Goal: Navigation & Orientation: Find specific page/section

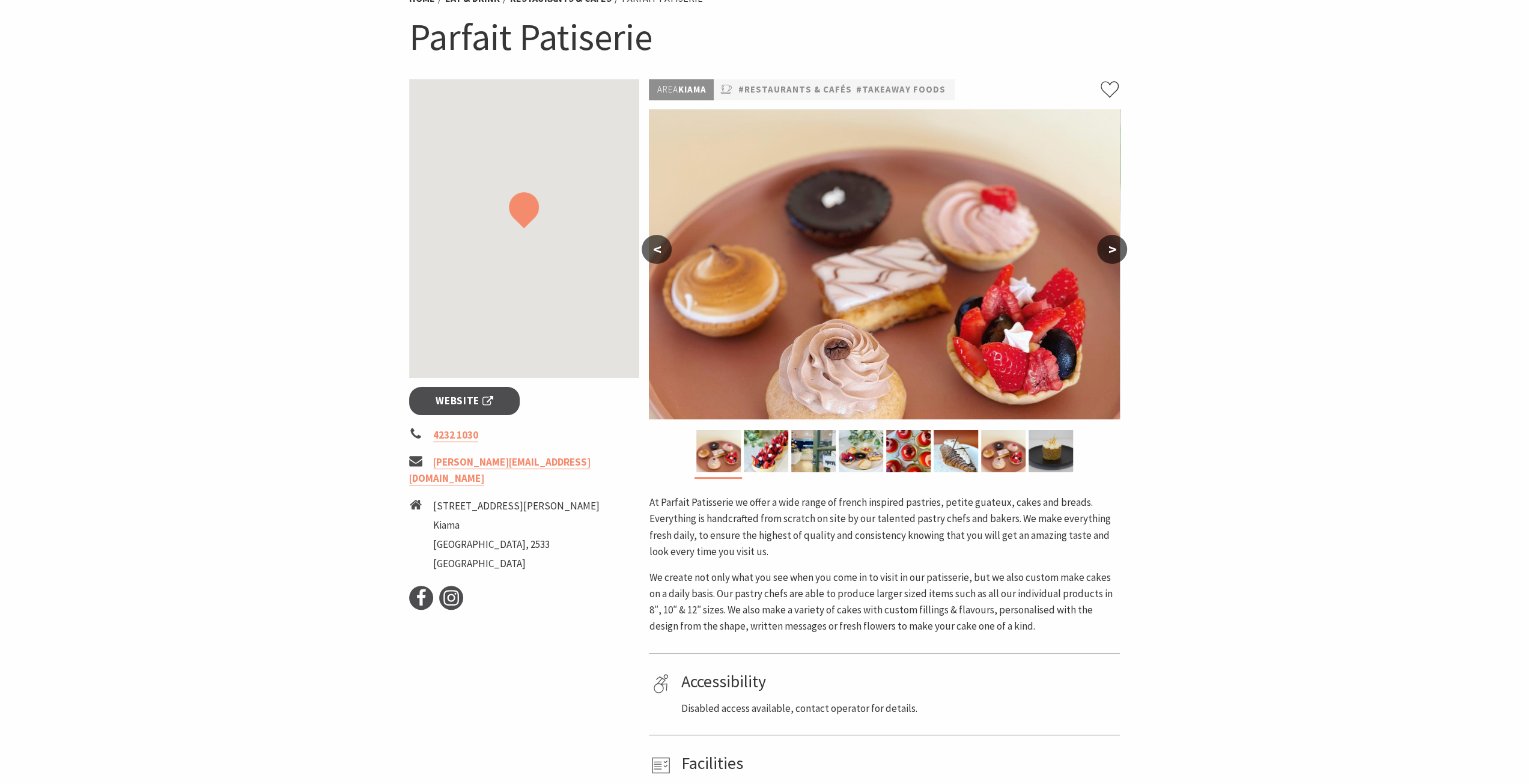
scroll to position [180, 0]
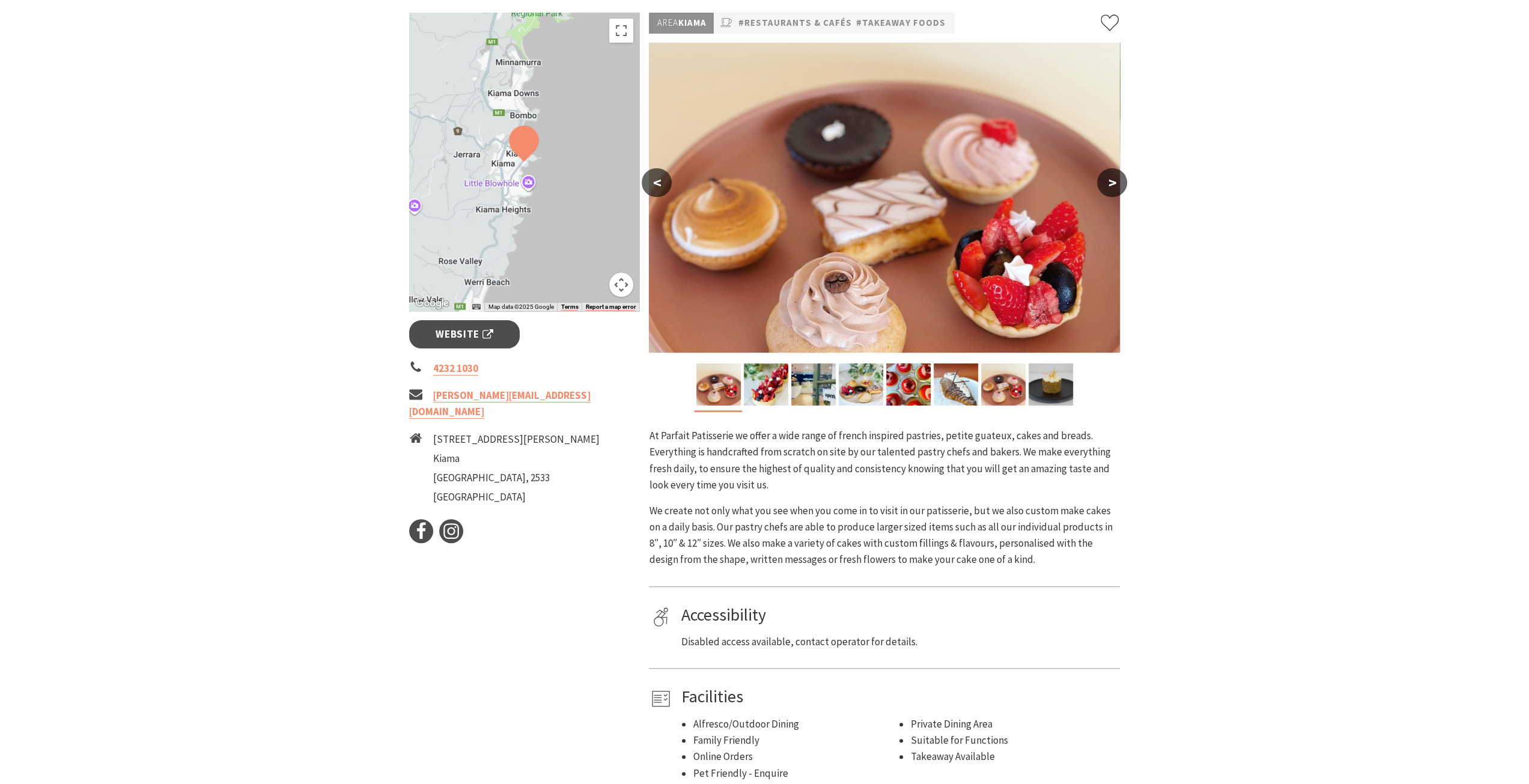
click at [1112, 185] on button ">" at bounding box center [1112, 182] width 30 height 29
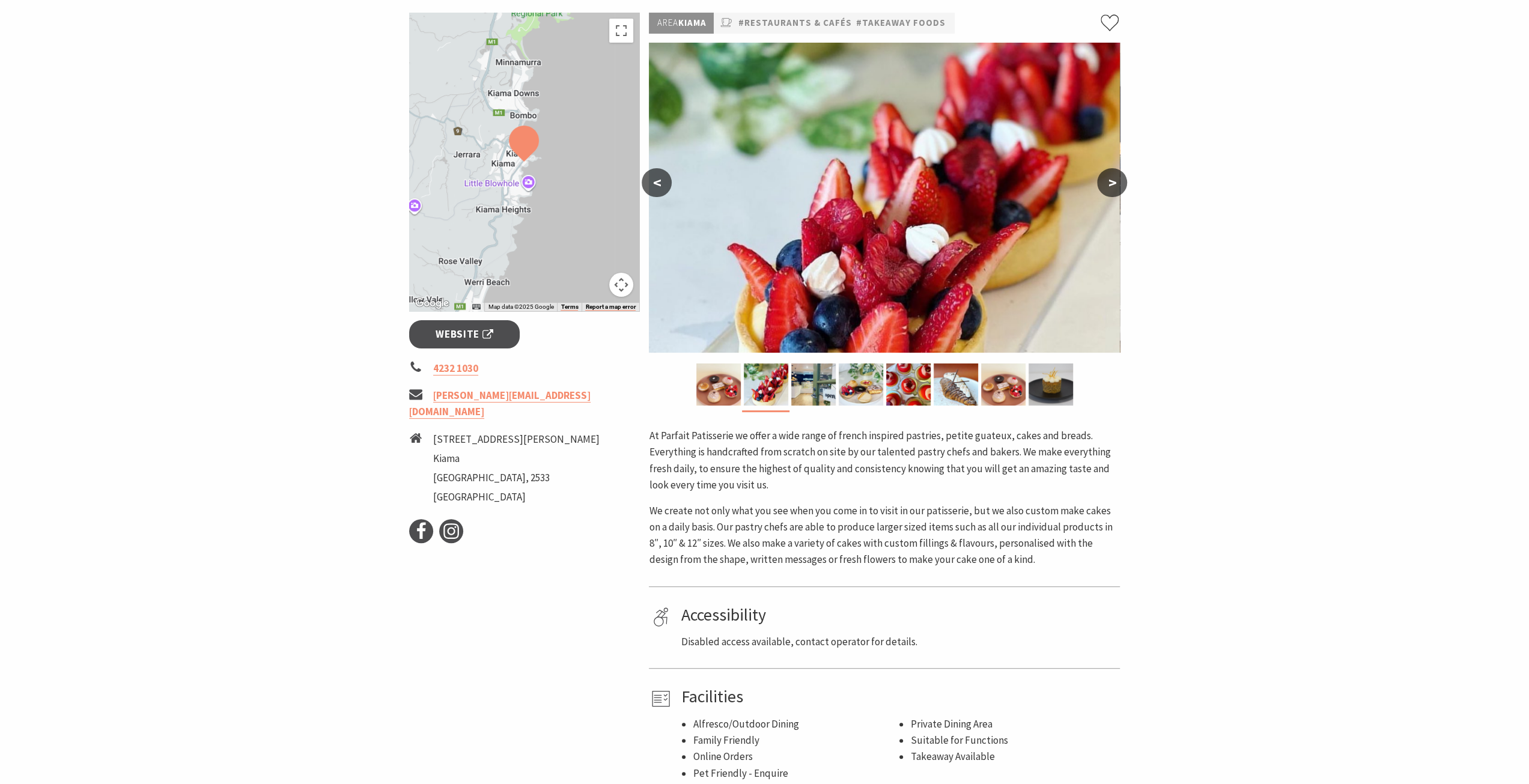
click at [1112, 185] on button ">" at bounding box center [1112, 182] width 30 height 29
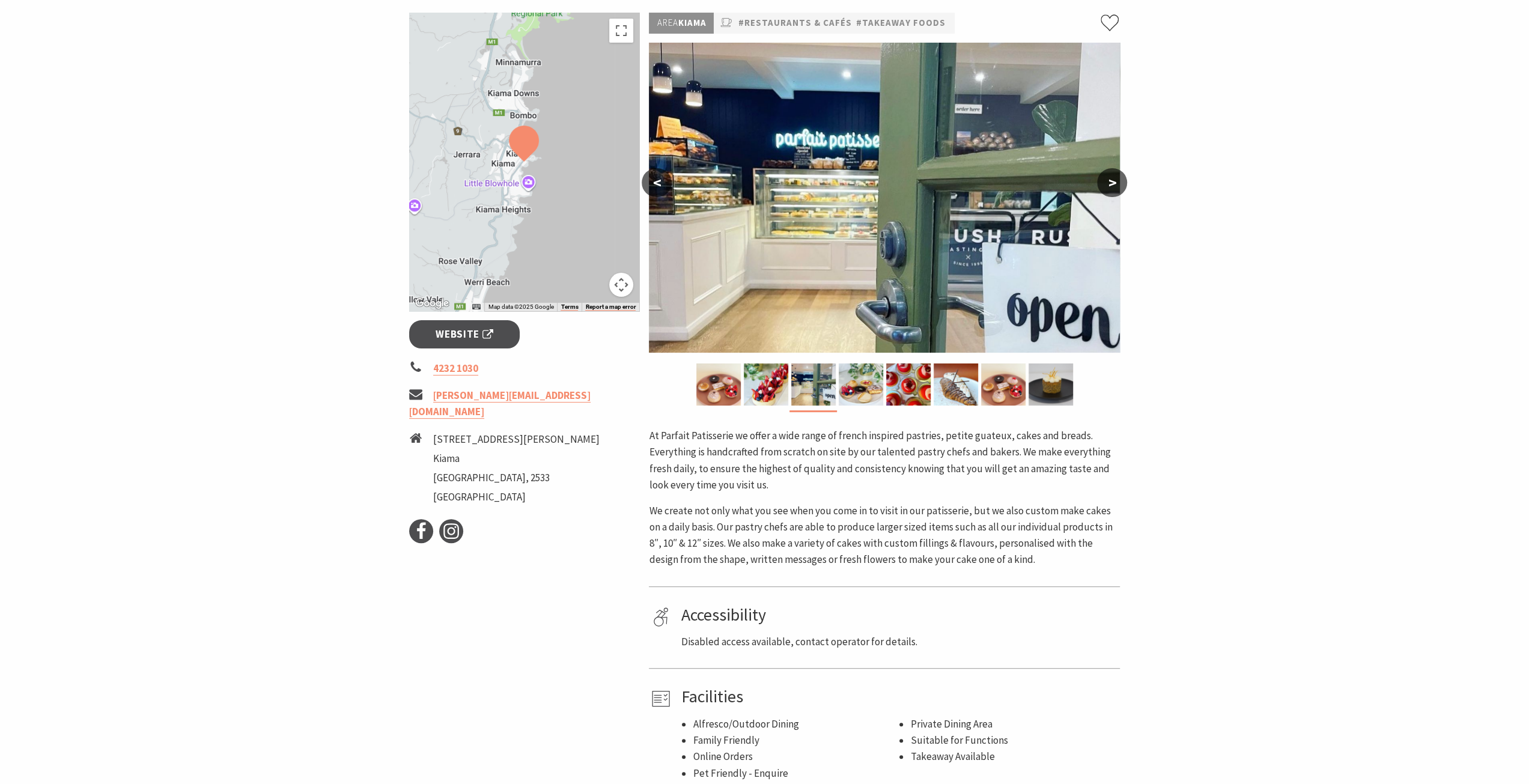
click at [1112, 185] on button ">" at bounding box center [1112, 182] width 30 height 29
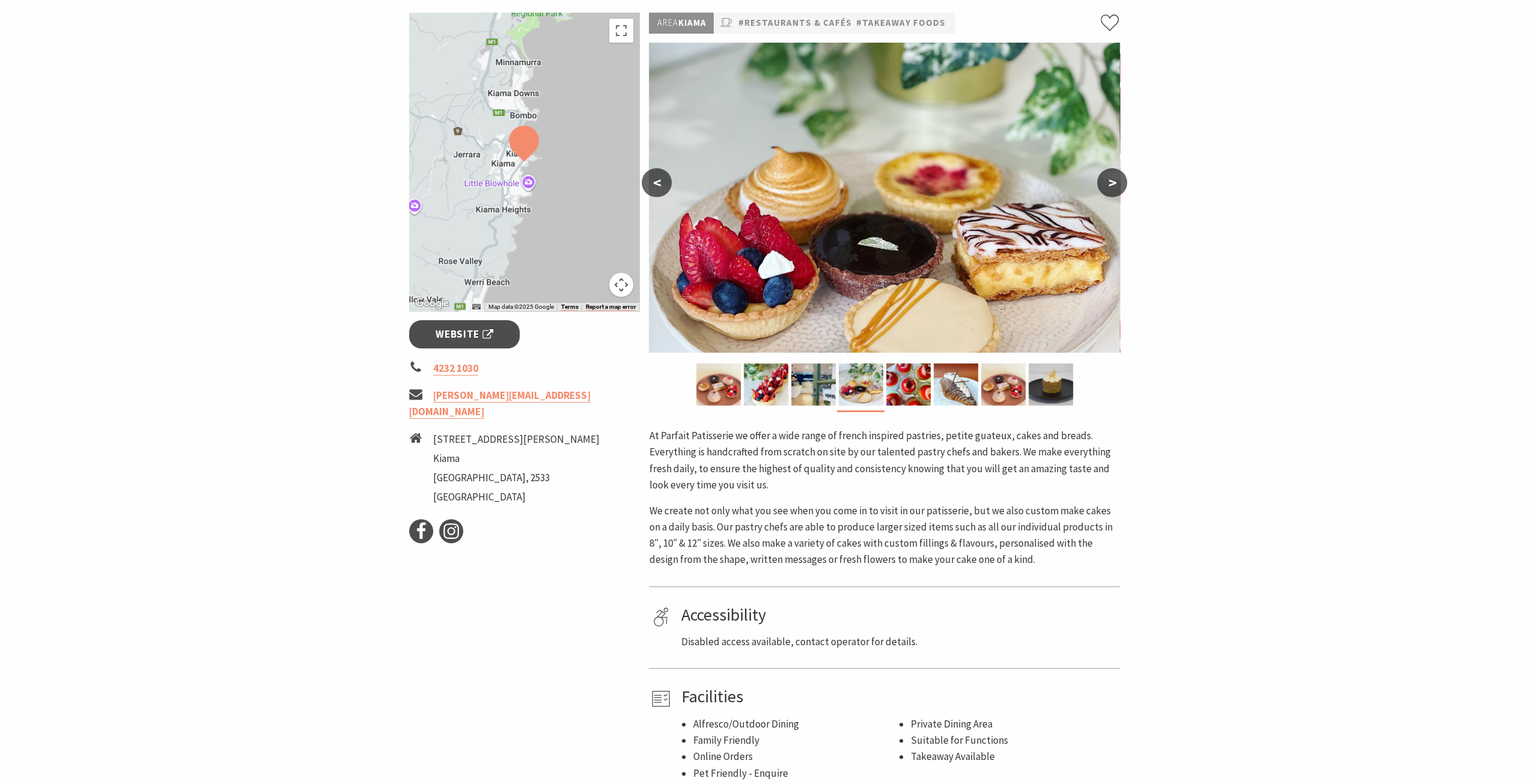
click at [1112, 185] on button ">" at bounding box center [1112, 182] width 30 height 29
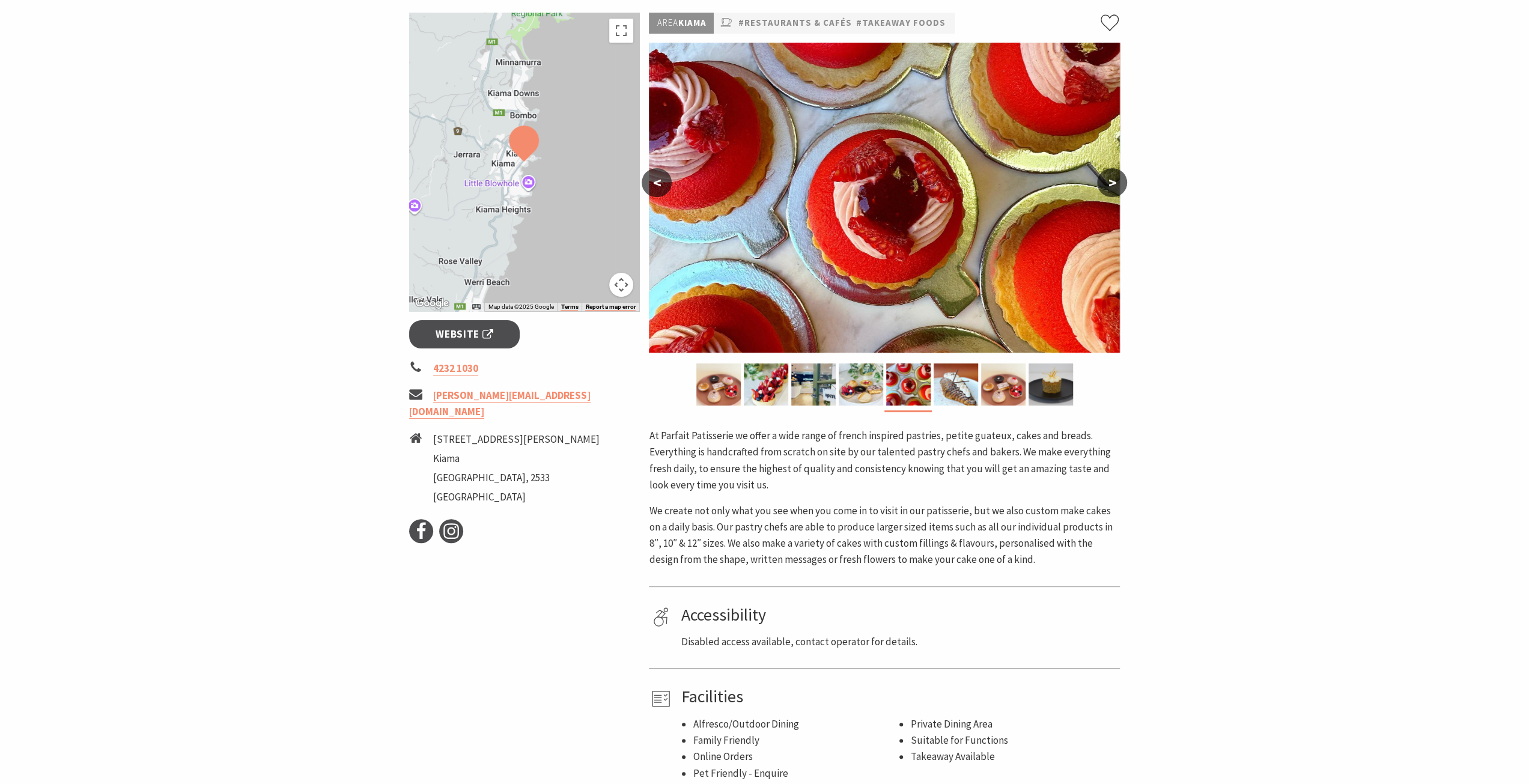
click at [1112, 185] on button ">" at bounding box center [1112, 182] width 30 height 29
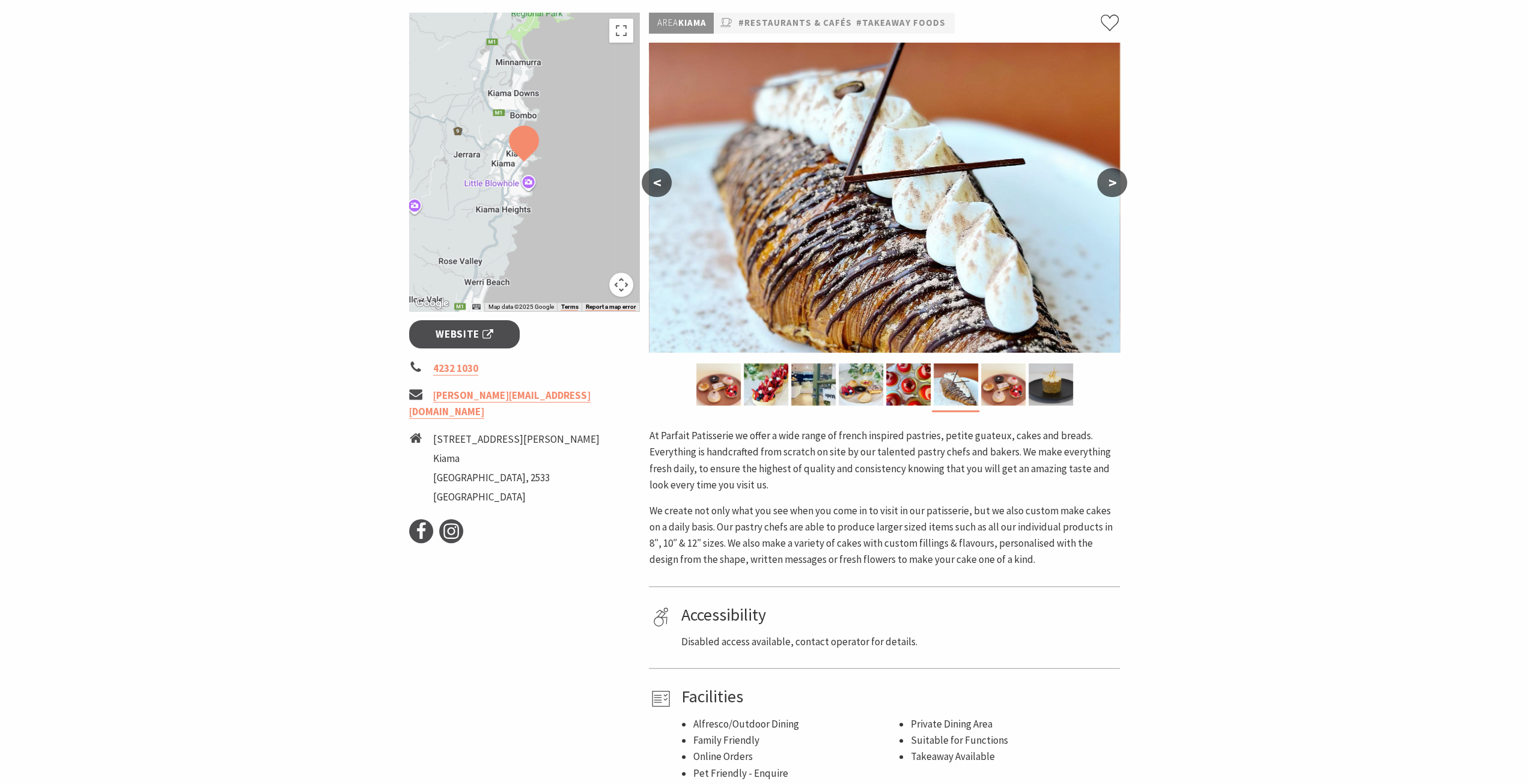
click at [1112, 185] on button ">" at bounding box center [1112, 182] width 30 height 29
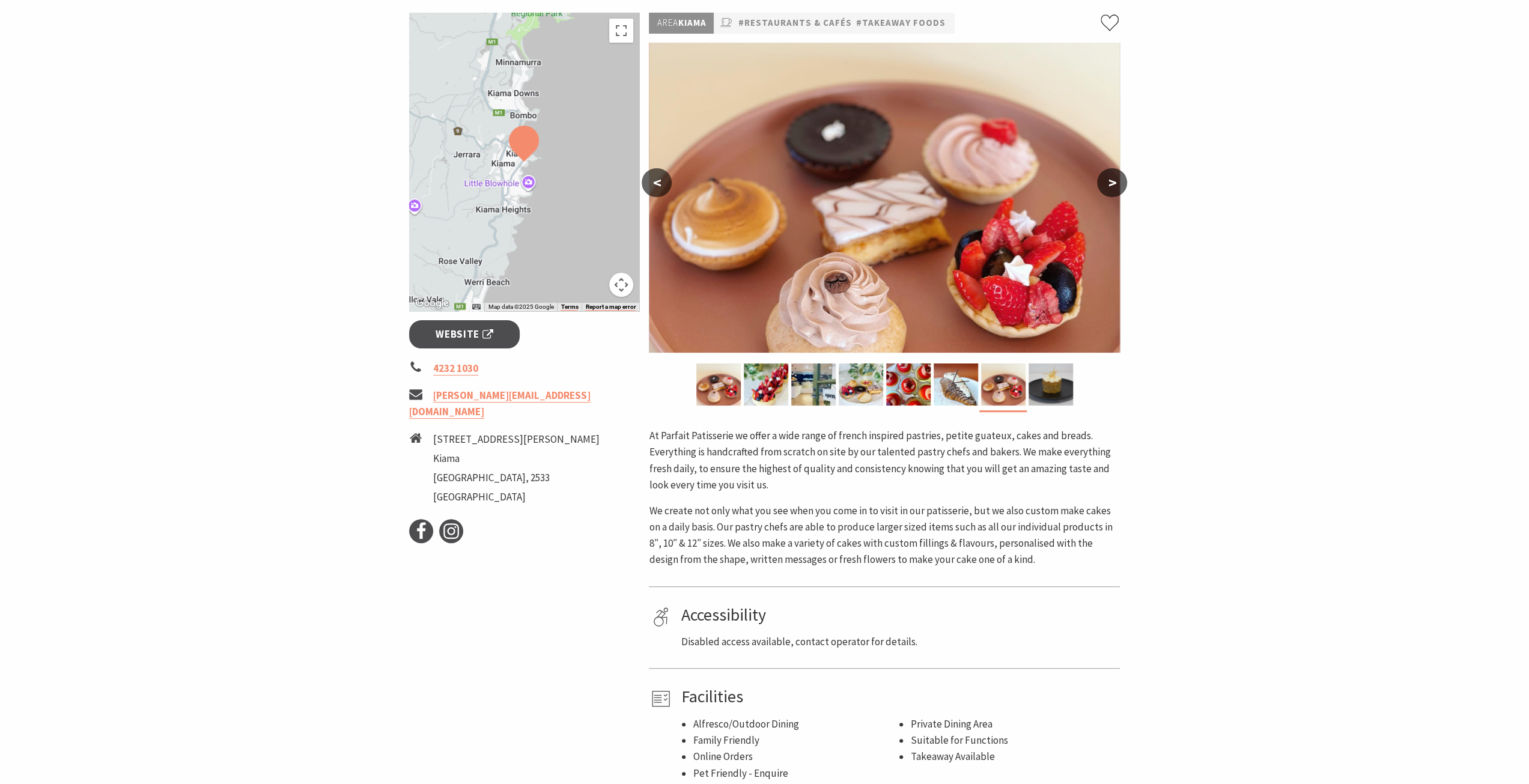
click at [1112, 185] on button ">" at bounding box center [1112, 182] width 30 height 29
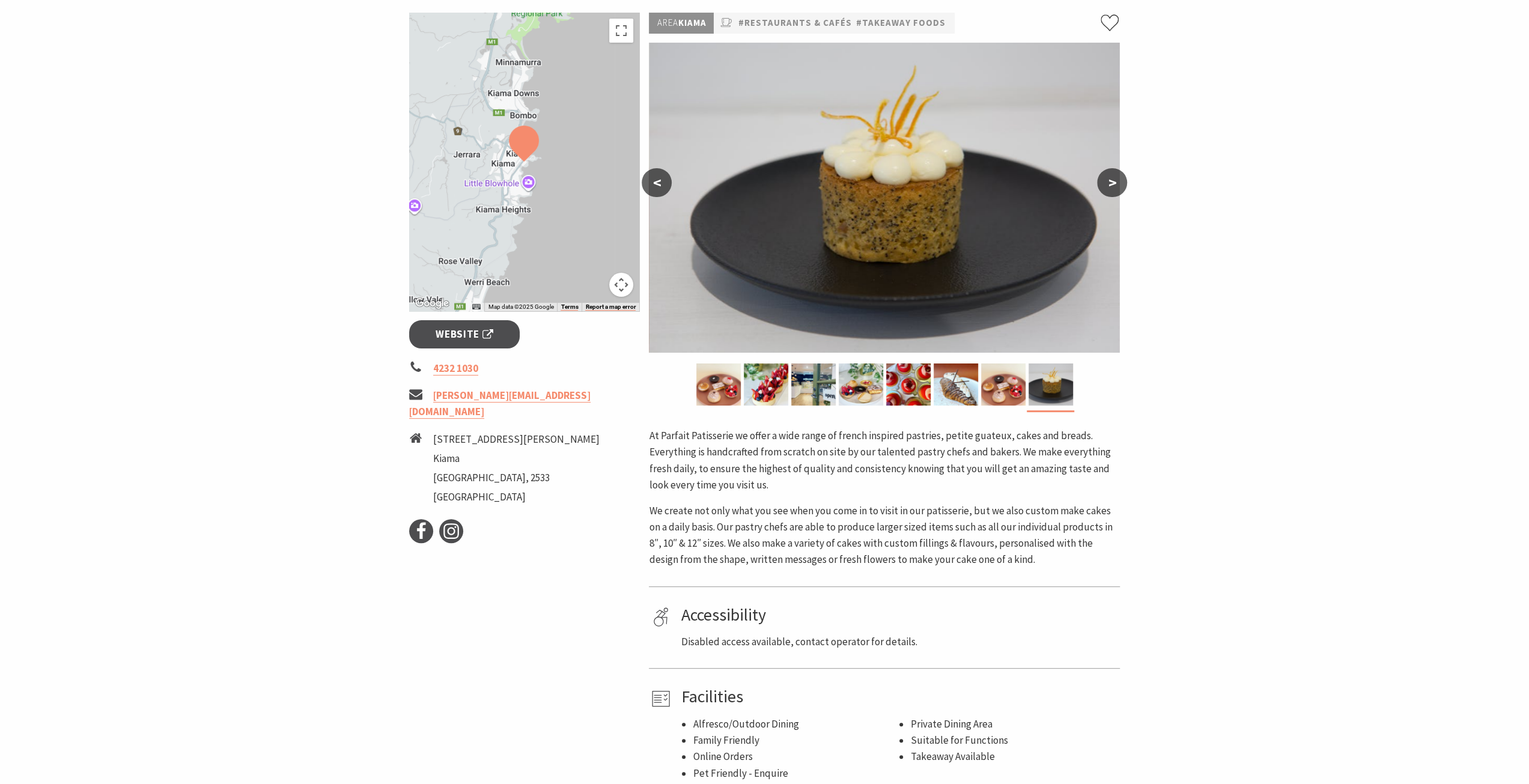
click at [1112, 185] on button ">" at bounding box center [1112, 182] width 30 height 29
click at [1102, 185] on button ">" at bounding box center [1112, 182] width 30 height 29
click at [959, 381] on img at bounding box center [956, 384] width 44 height 42
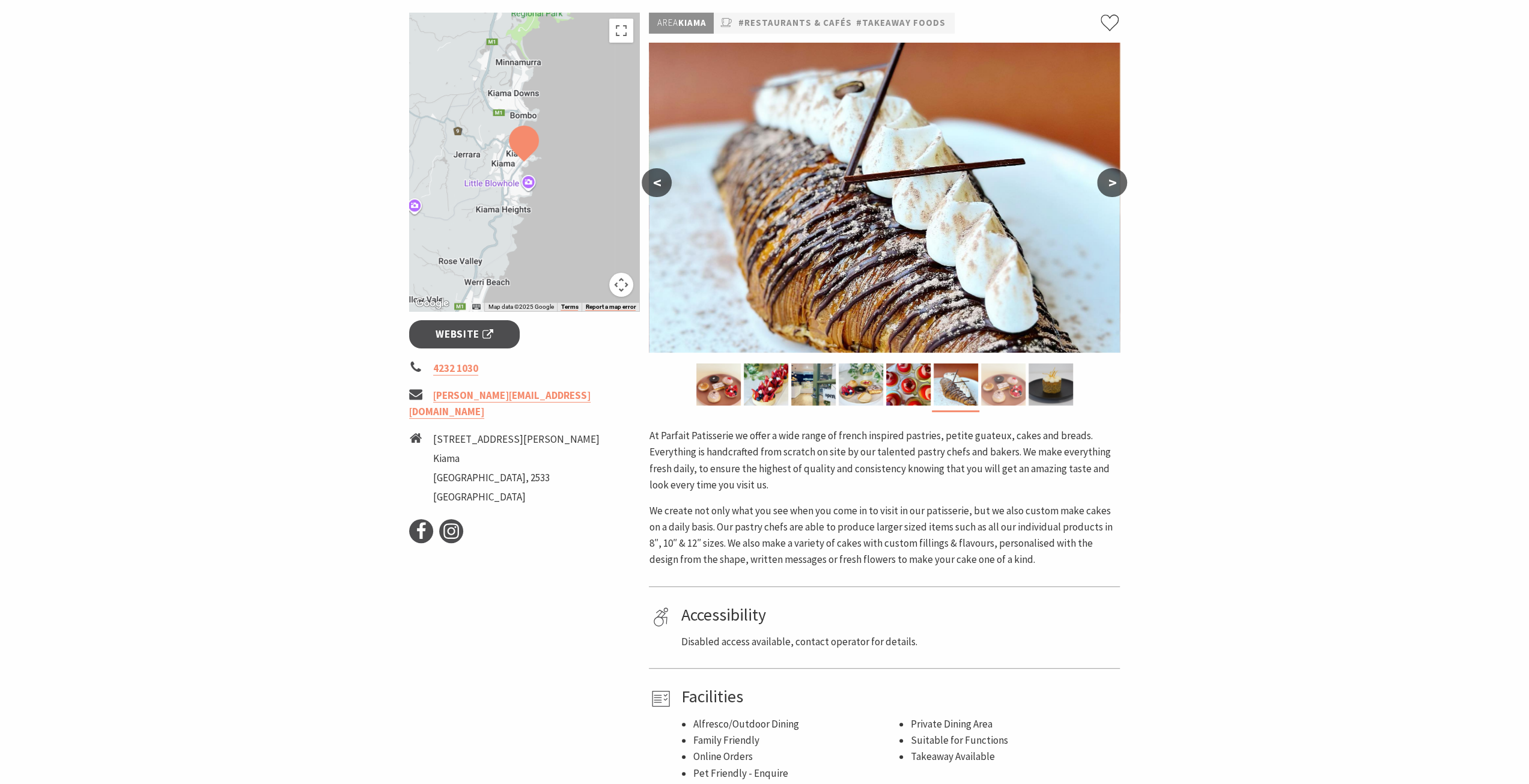
click at [1003, 376] on img at bounding box center [1004, 384] width 44 height 42
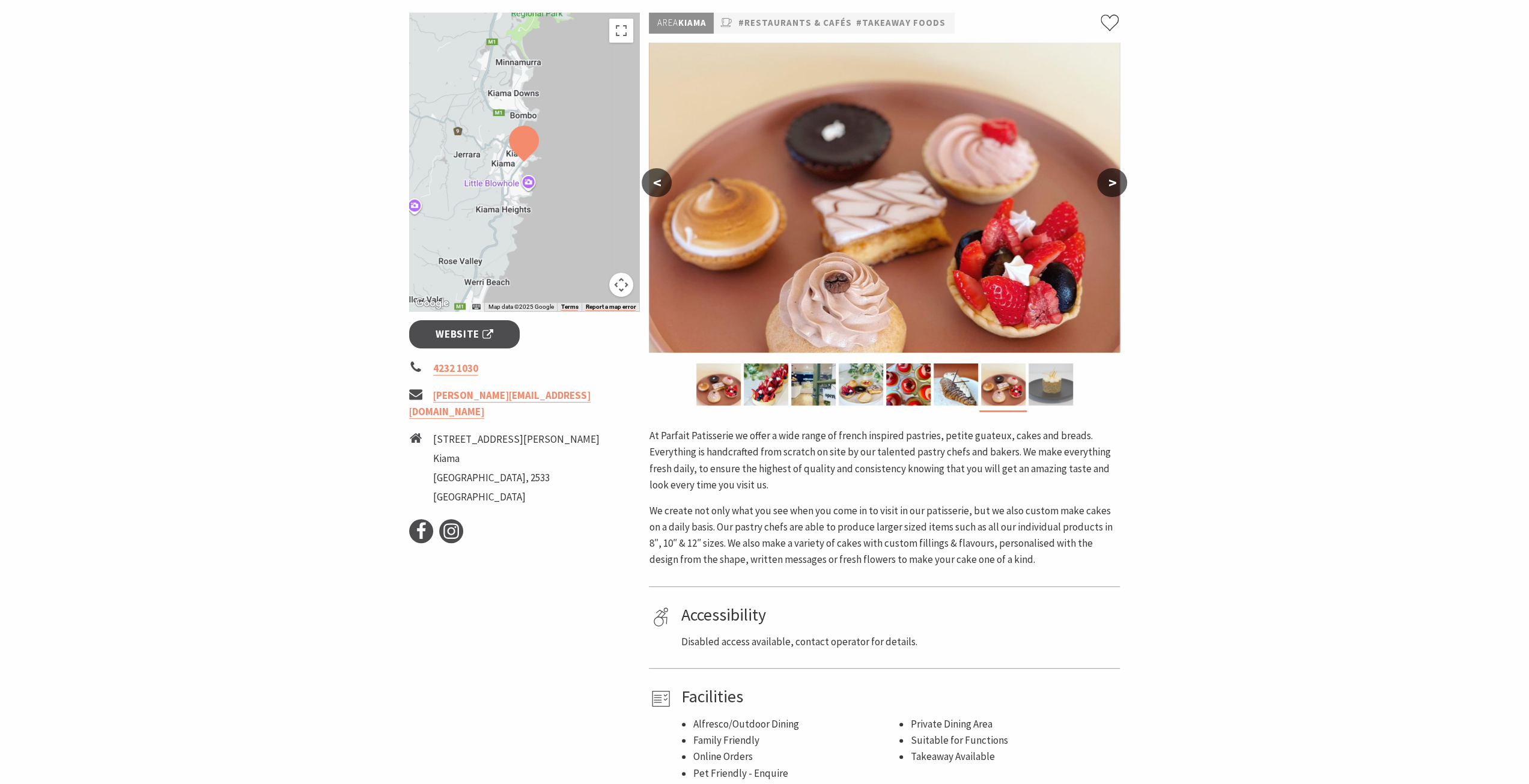
click at [1054, 380] on img at bounding box center [1051, 384] width 44 height 42
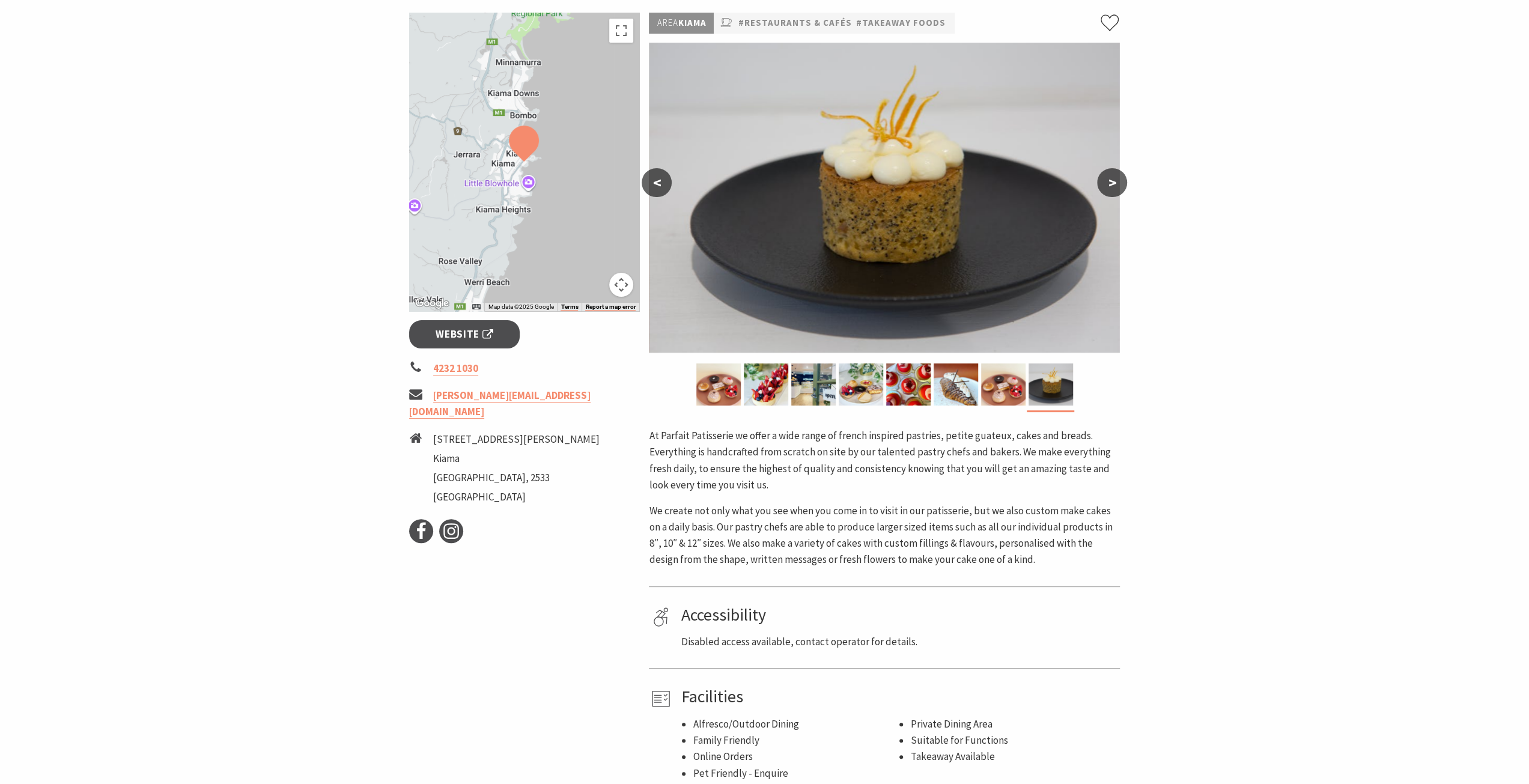
click at [1107, 188] on button ">" at bounding box center [1112, 182] width 30 height 29
click at [1110, 188] on button ">" at bounding box center [1112, 182] width 30 height 29
click at [650, 188] on button "<" at bounding box center [657, 182] width 30 height 29
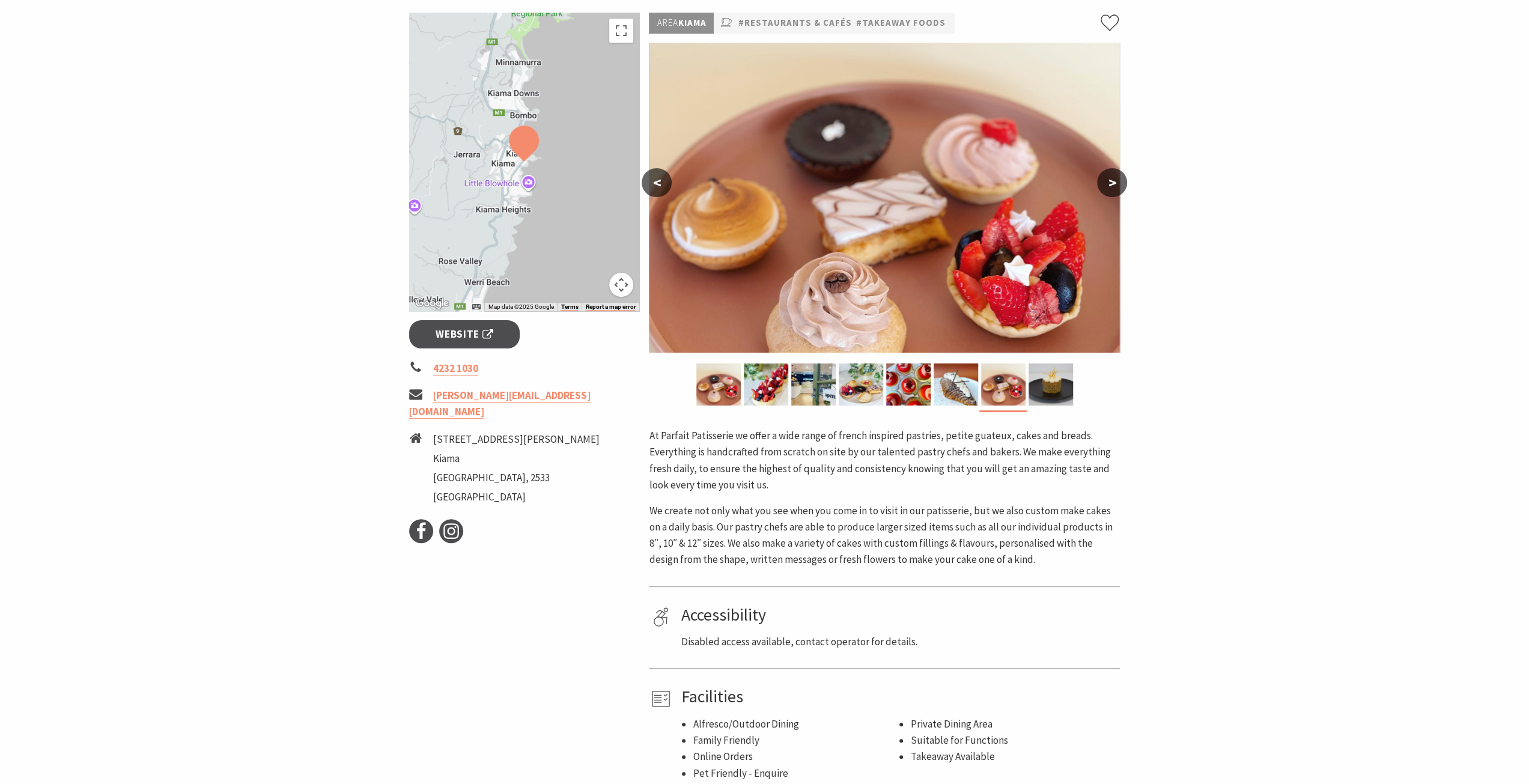
click at [653, 180] on button "<" at bounding box center [657, 182] width 30 height 29
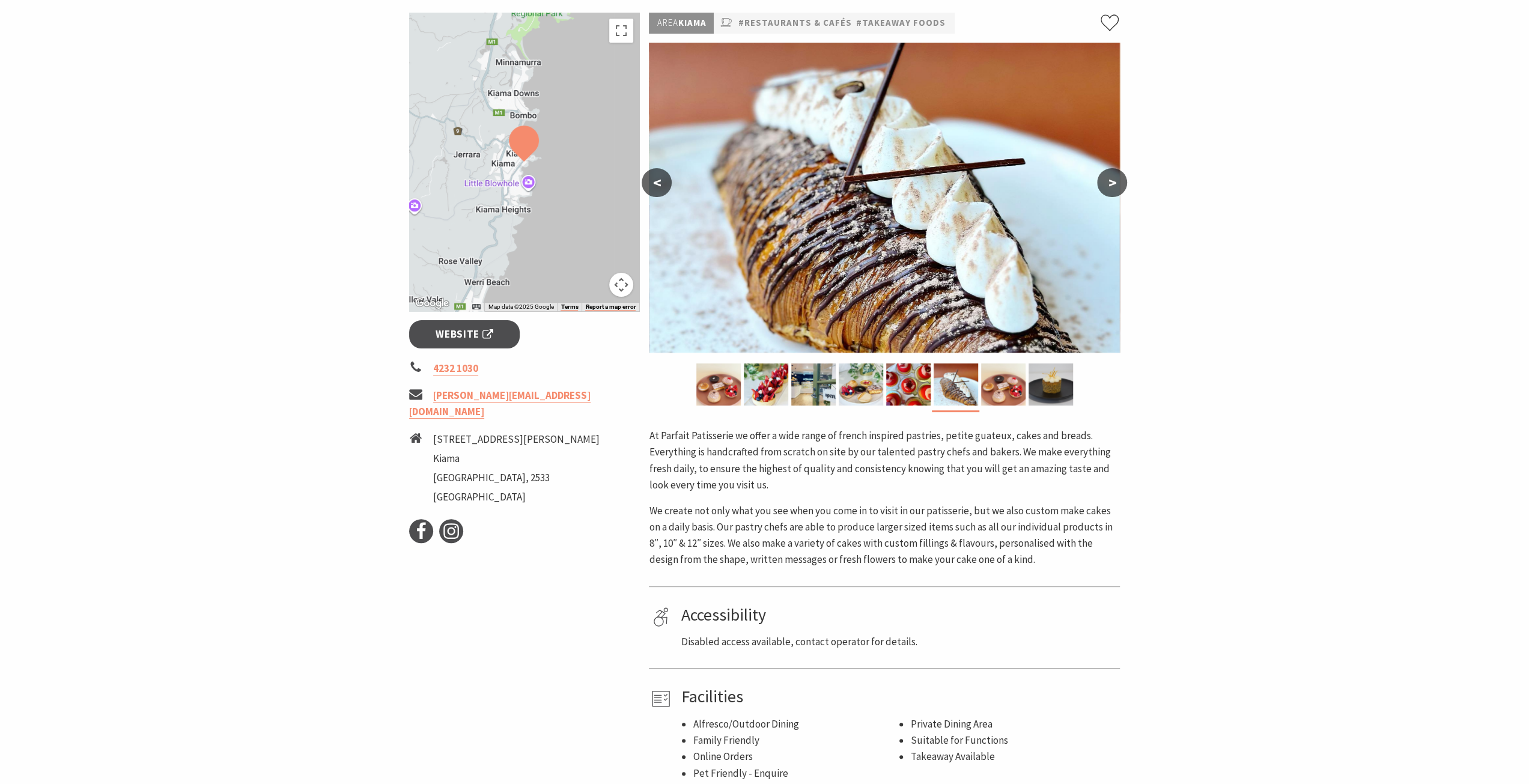
click at [653, 180] on button "<" at bounding box center [657, 182] width 30 height 29
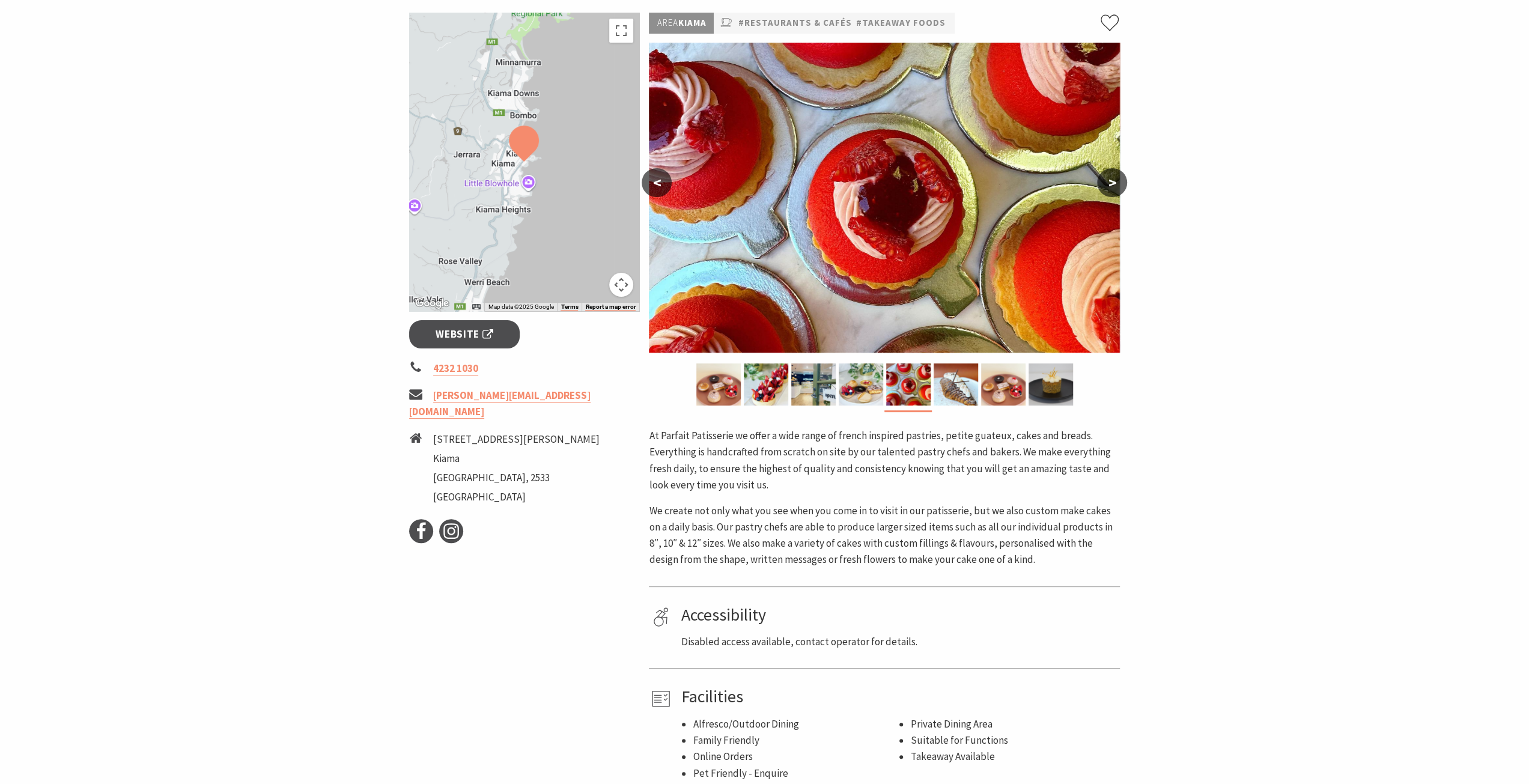
click at [653, 180] on button "<" at bounding box center [657, 182] width 30 height 29
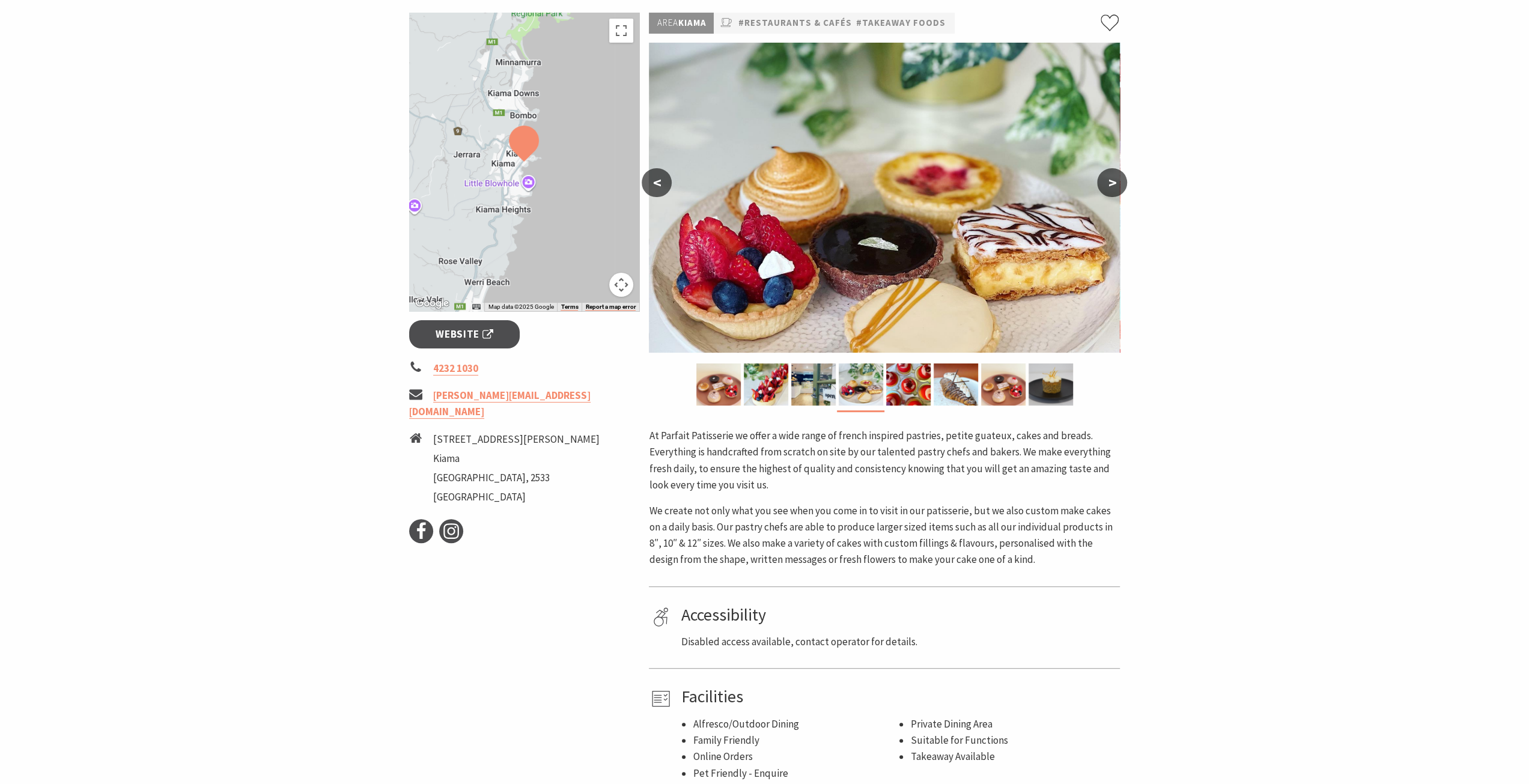
click at [653, 180] on button "<" at bounding box center [657, 182] width 30 height 29
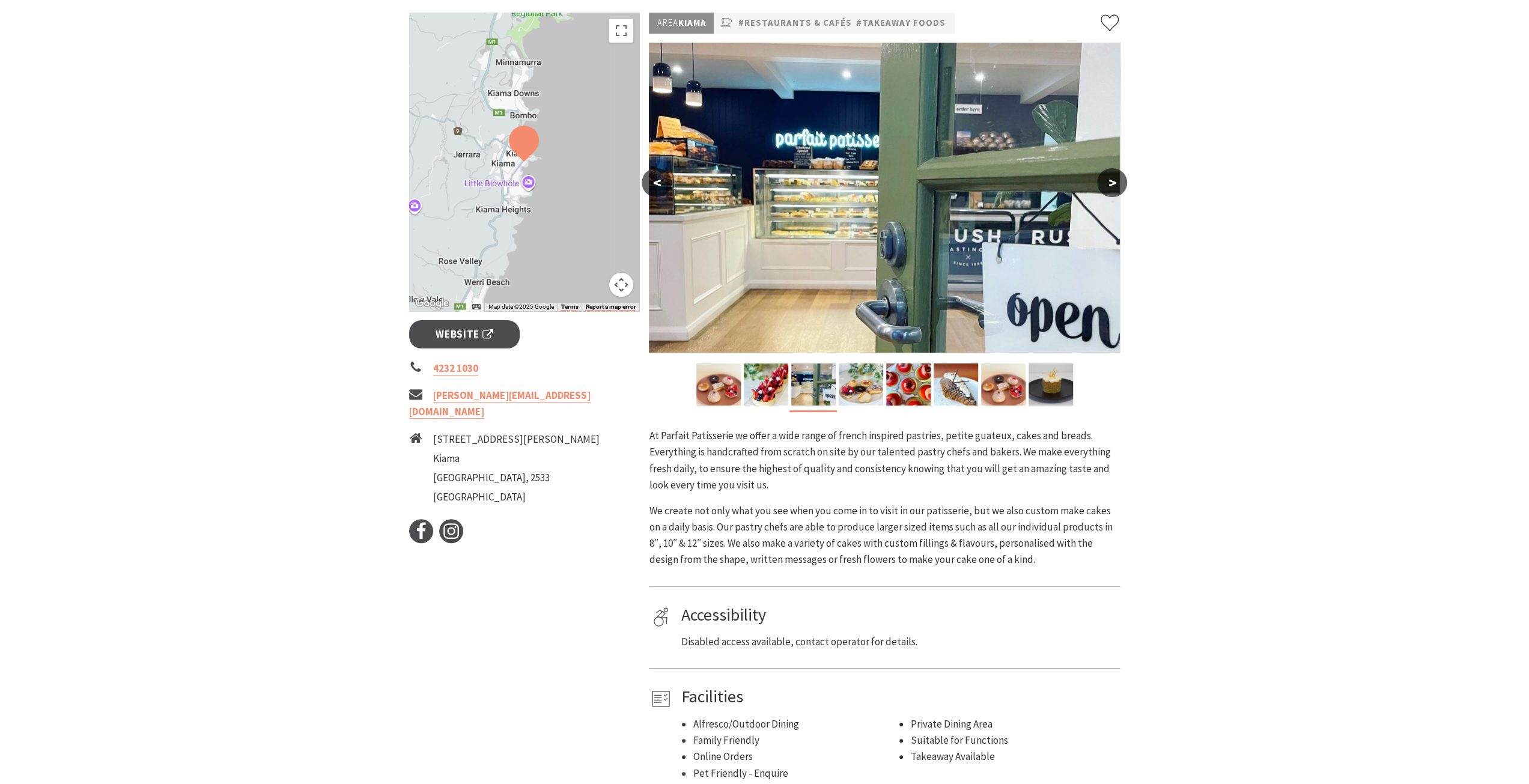
click at [653, 180] on button "<" at bounding box center [657, 182] width 30 height 29
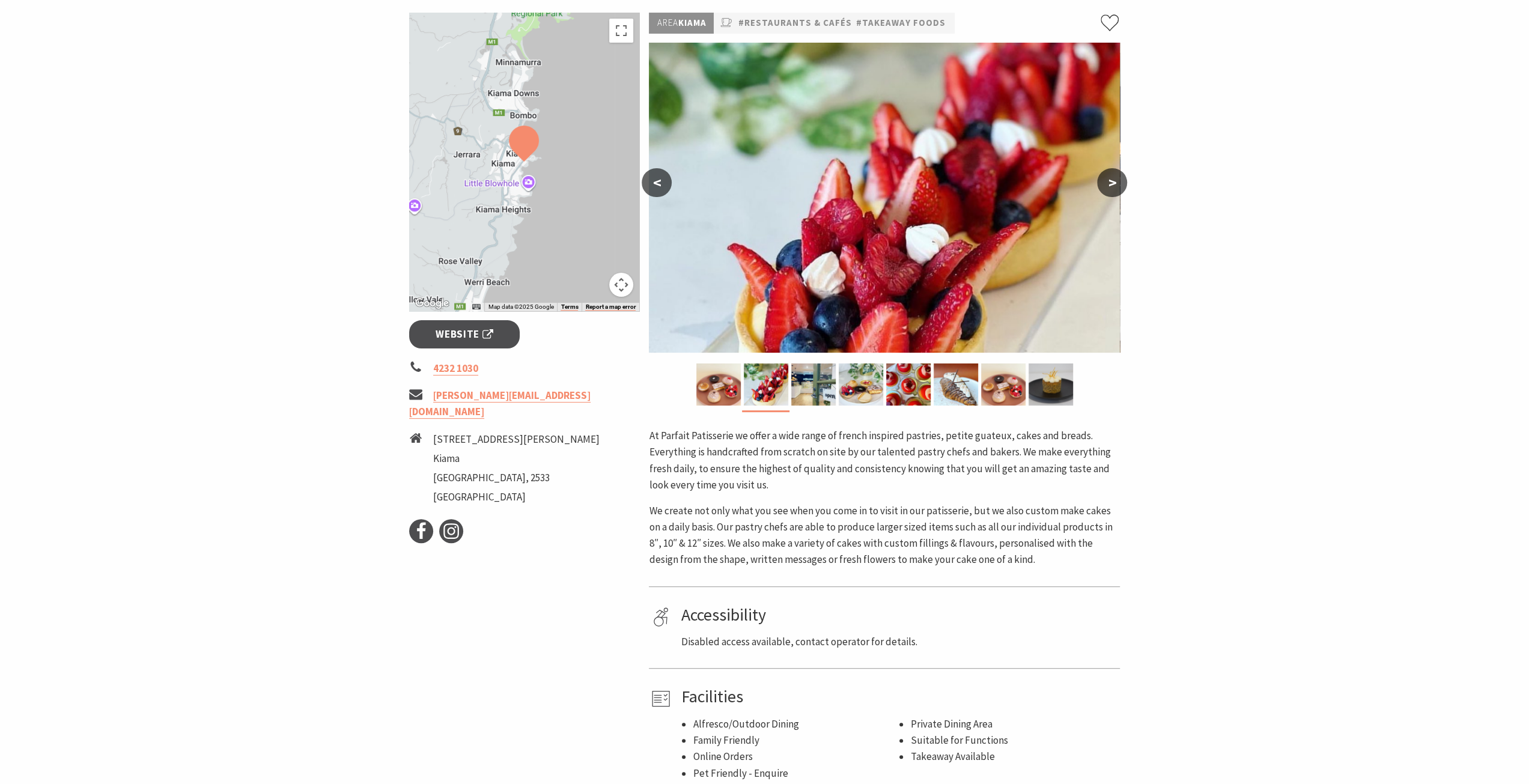
click at [653, 180] on button "<" at bounding box center [657, 182] width 30 height 29
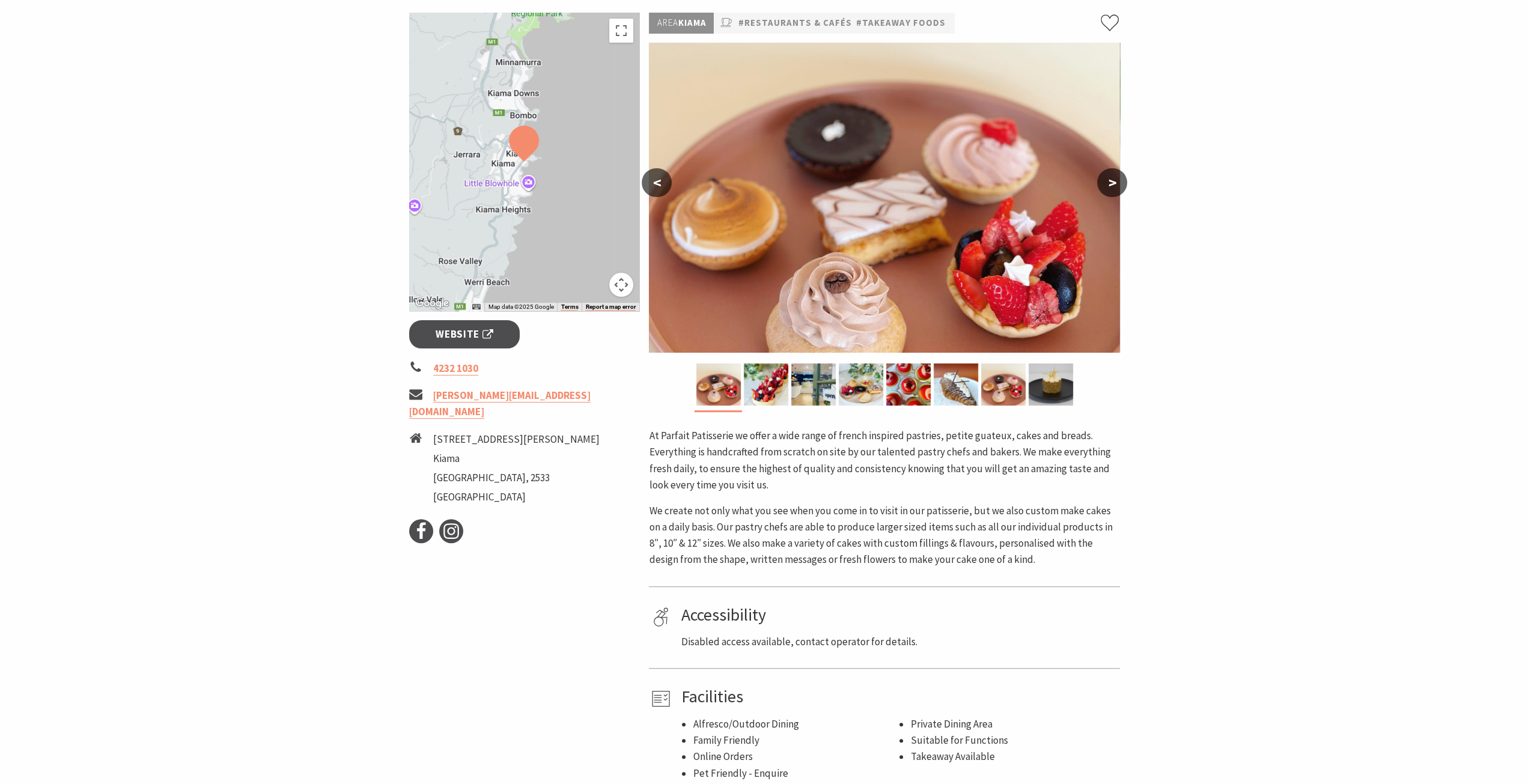
click at [653, 180] on button "<" at bounding box center [657, 182] width 30 height 29
click at [656, 179] on button "<" at bounding box center [657, 182] width 30 height 29
click at [656, 188] on button "<" at bounding box center [657, 182] width 30 height 29
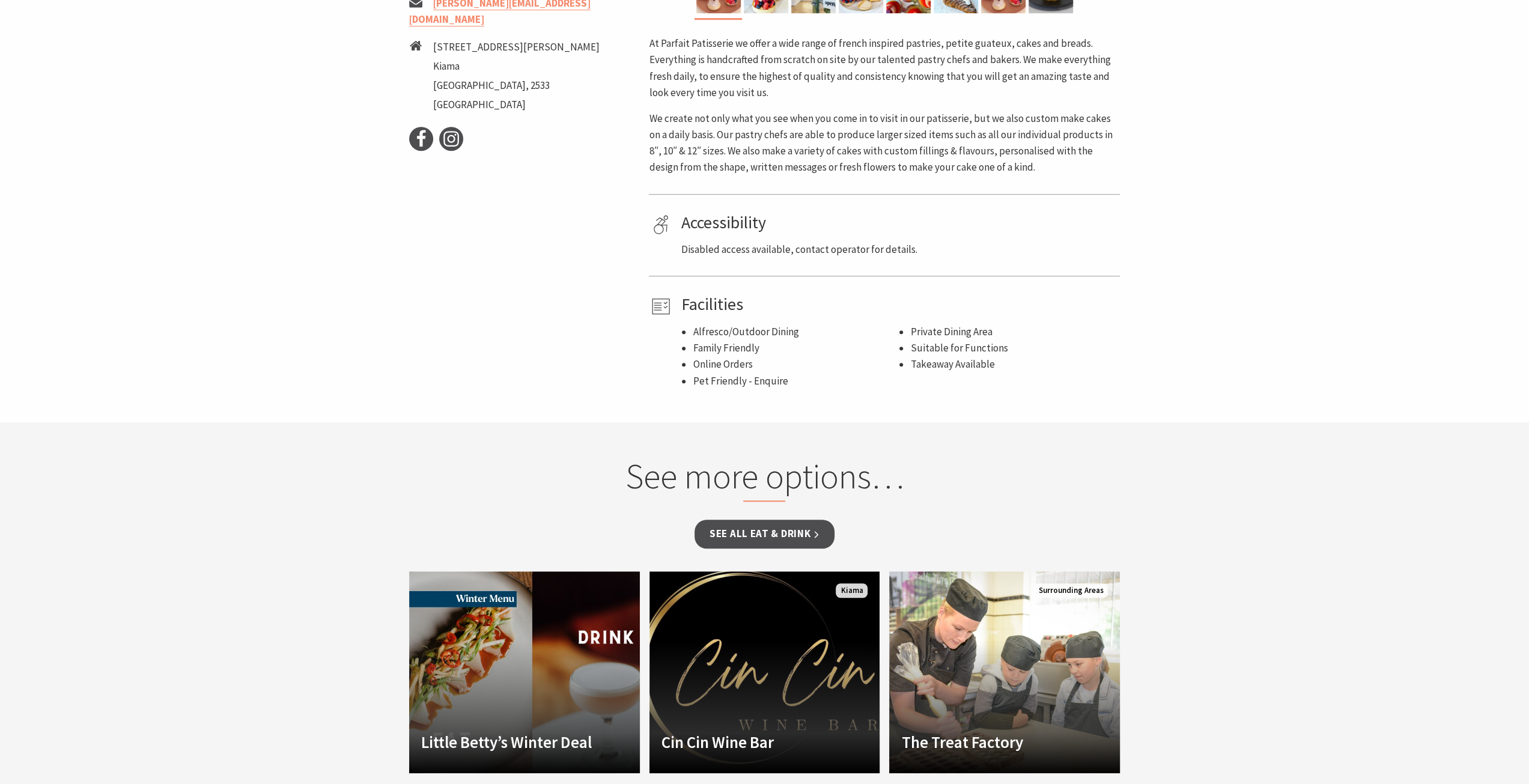
scroll to position [721, 0]
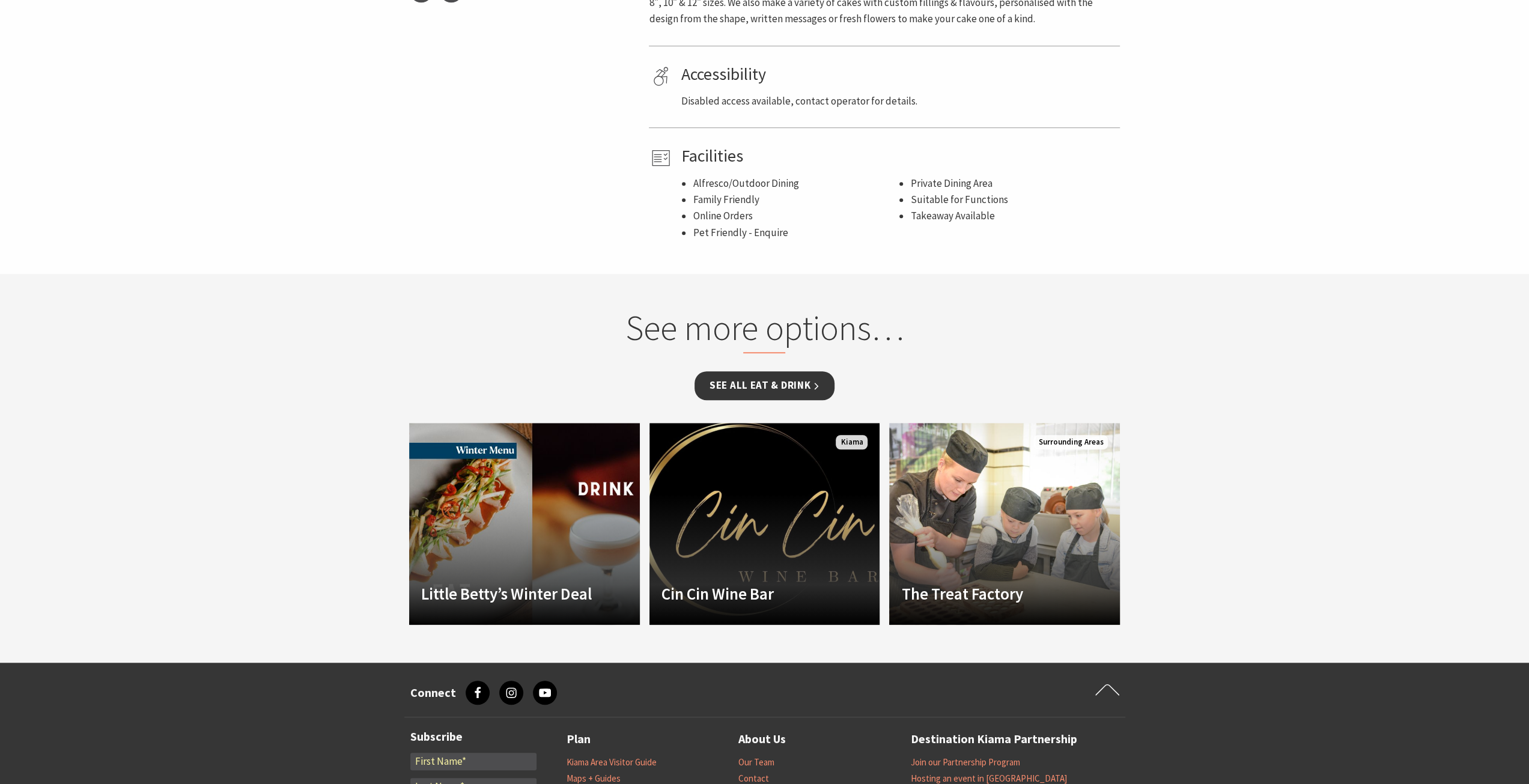
click at [818, 385] on link "See all Eat & Drink" at bounding box center [764, 385] width 140 height 28
